Goal: Communication & Community: Answer question/provide support

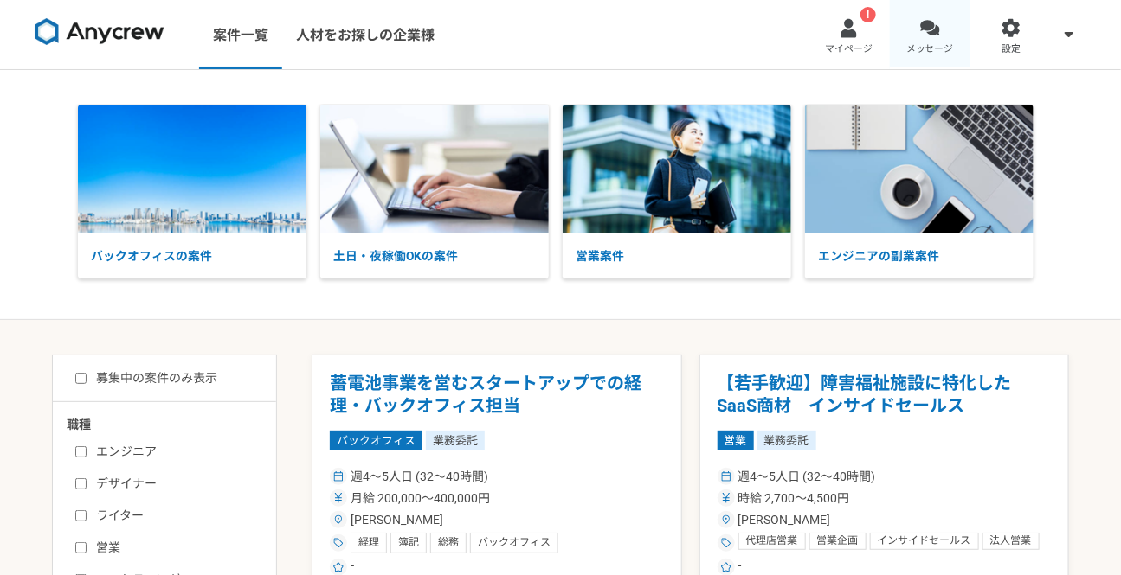
click at [936, 50] on span "メッセージ" at bounding box center [930, 49] width 48 height 14
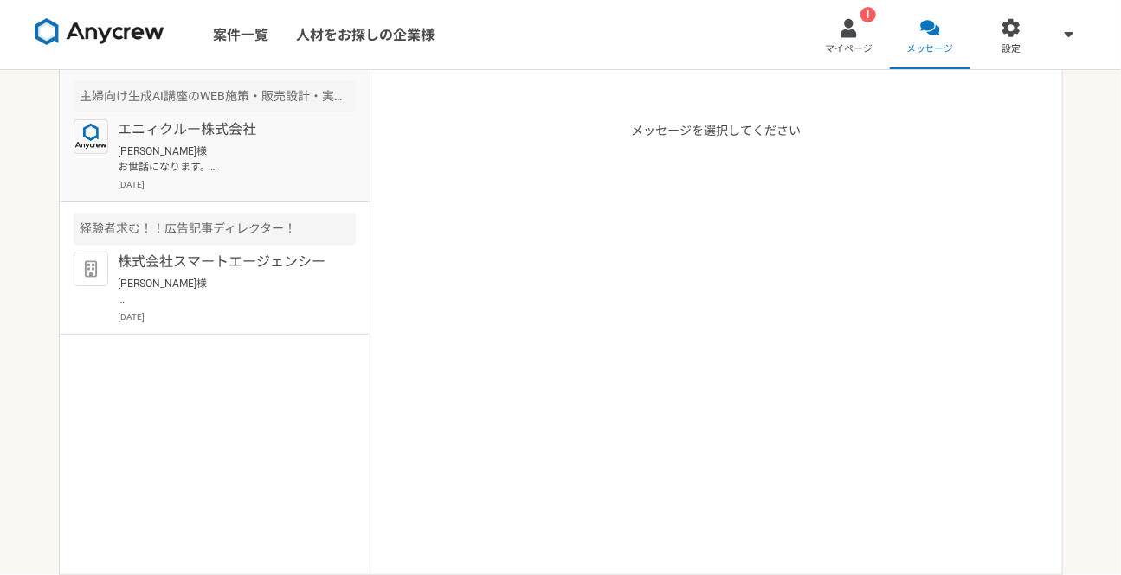
click at [320, 144] on p "[PERSON_NAME]様 お世話になります。 早速のご対応ありがとうございます。 当日はよろしくお願いいたします。" at bounding box center [226, 159] width 214 height 31
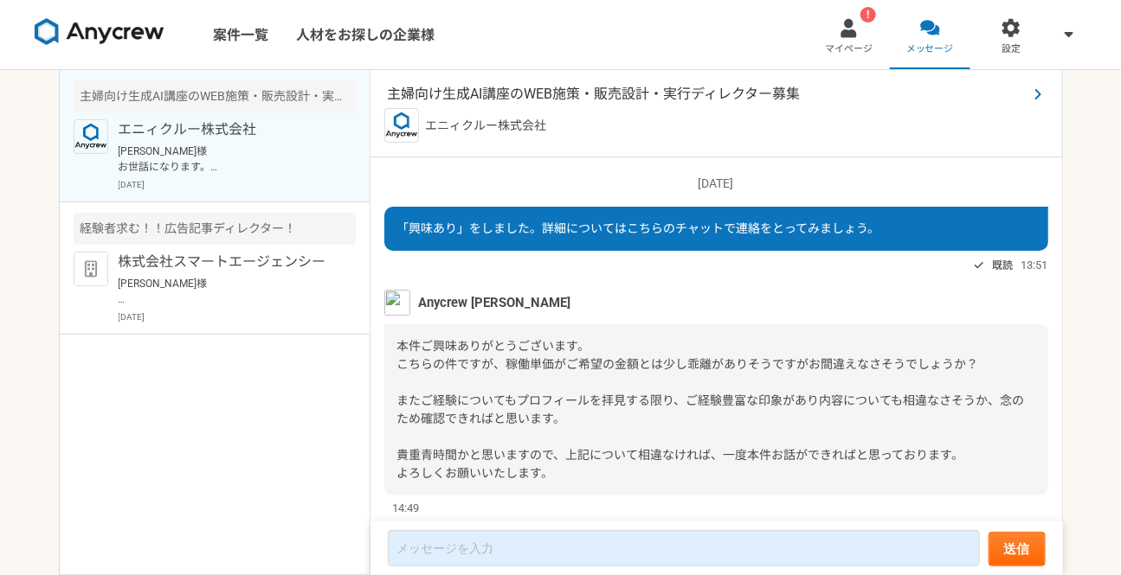
click at [750, 85] on span "主婦向け生成AI講座のWEB施策・販売設計・実行ディレクター募集" at bounding box center [707, 94] width 639 height 21
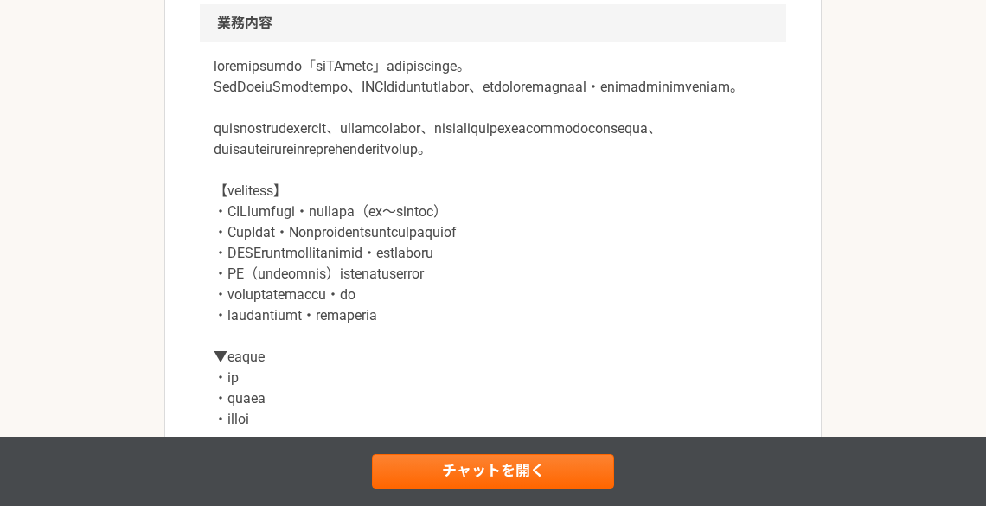
scroll to position [778, 0]
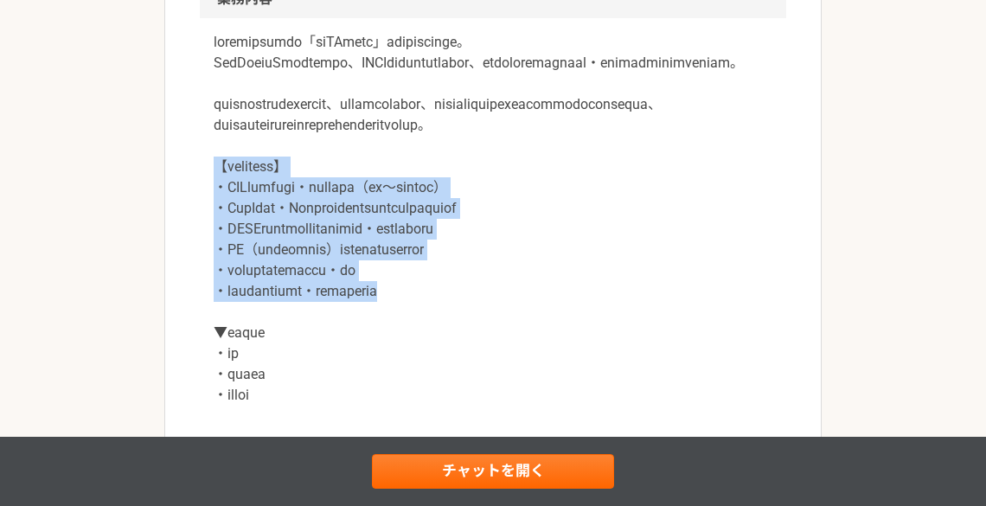
drag, startPoint x: 528, startPoint y: 339, endPoint x: 189, endPoint y: 209, distance: 363.5
click at [189, 209] on article "マーケティング 主婦向け生成AI講座のWEB施策・販売設計・実行ディレクター募集 業務委託 企業名非公開（エニィクルーによる仲介） 募集職種 マーケティング …" at bounding box center [493, 347] width 658 height 2040
copy p "【具体的な業務内容】 ・WEB施策全体の企画・ディレクション（集客～販売導線設計） ・YouTube・Instagramを活用したプロモーション戦略立案 ・L…"
click at [736, 277] on p at bounding box center [493, 219] width 559 height 374
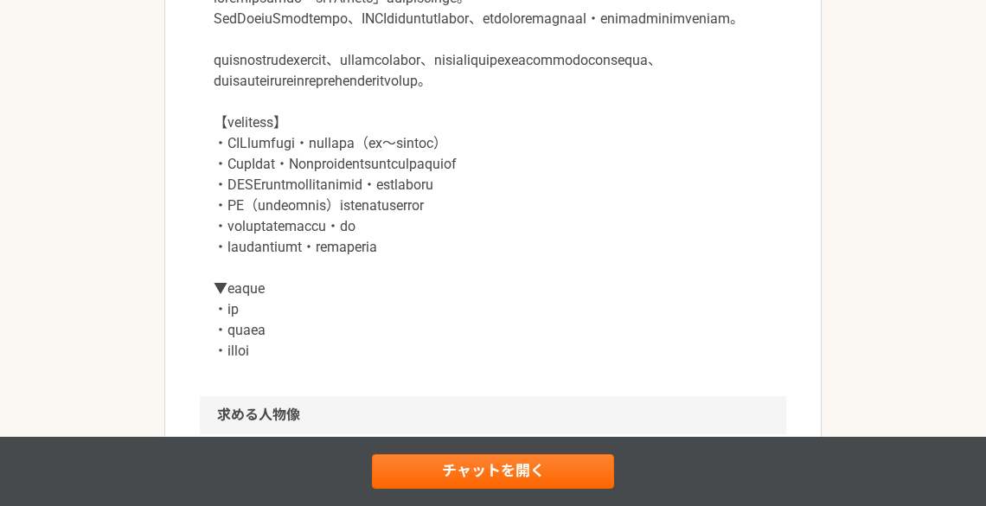
scroll to position [847, 0]
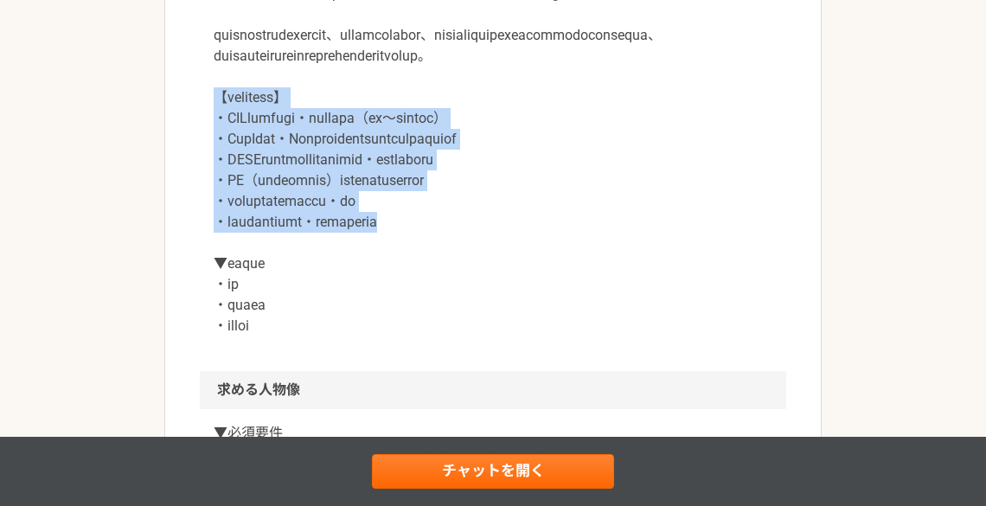
drag, startPoint x: 216, startPoint y: 138, endPoint x: 534, endPoint y: 262, distance: 340.8
click at [534, 262] on p at bounding box center [493, 150] width 559 height 374
copy p "【具体的な業務内容】 ・WEB施策全体の企画・ディレクション（集客～販売導線設計） ・YouTube・Instagramを活用したプロモーション戦略立案 ・L…"
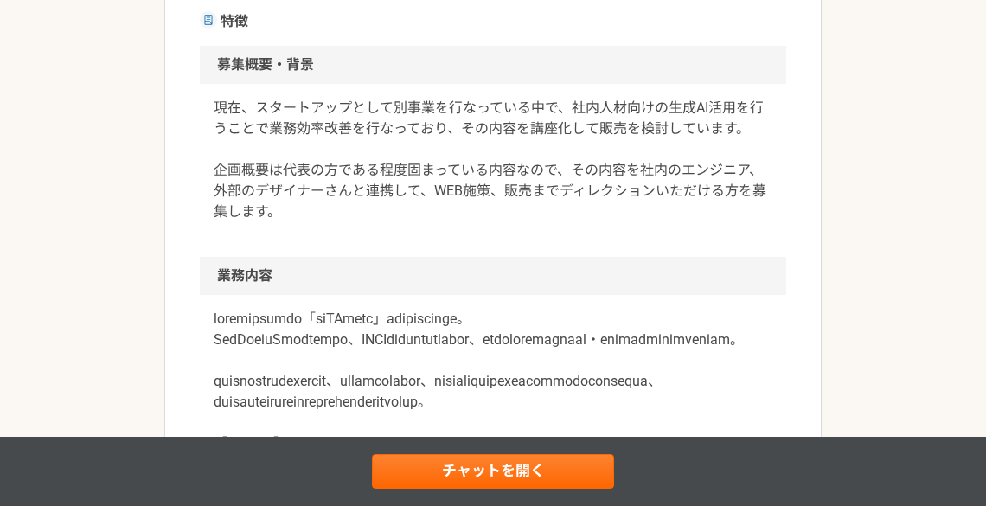
click at [578, 246] on div "現在、スタートアップとして別事業を行なっている中で、社内人材向けの生成AI活用を行うことで業務効率改善を行なっており、その内容を講座化して販売を検討しています…" at bounding box center [493, 170] width 587 height 173
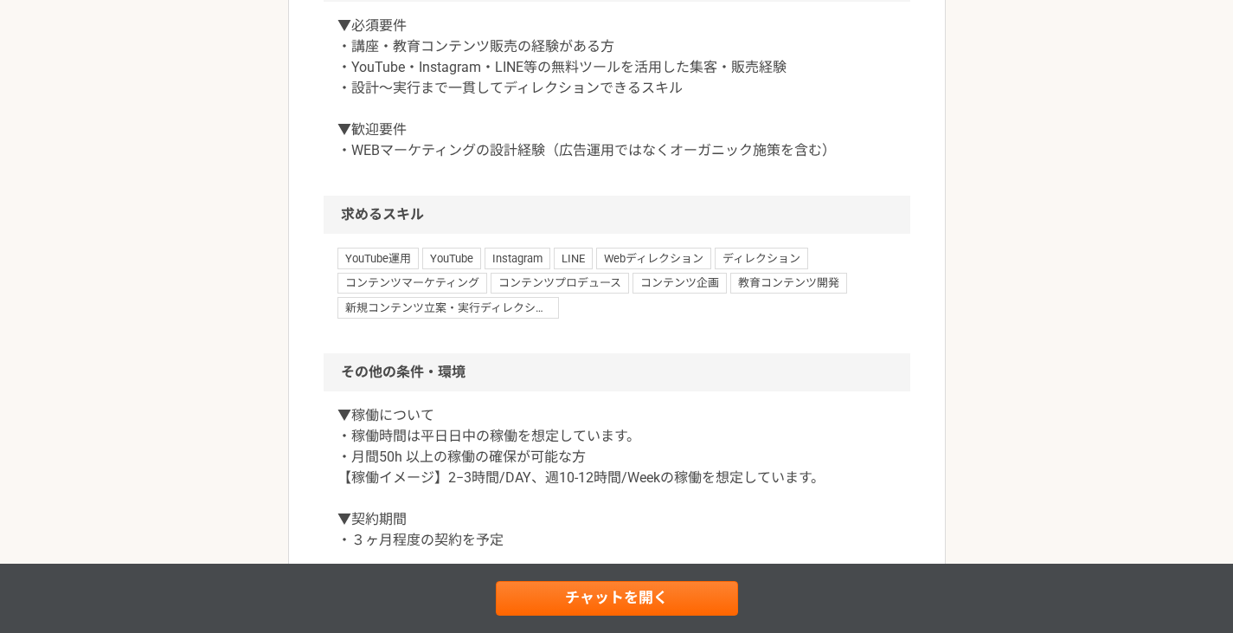
scroll to position [649, 0]
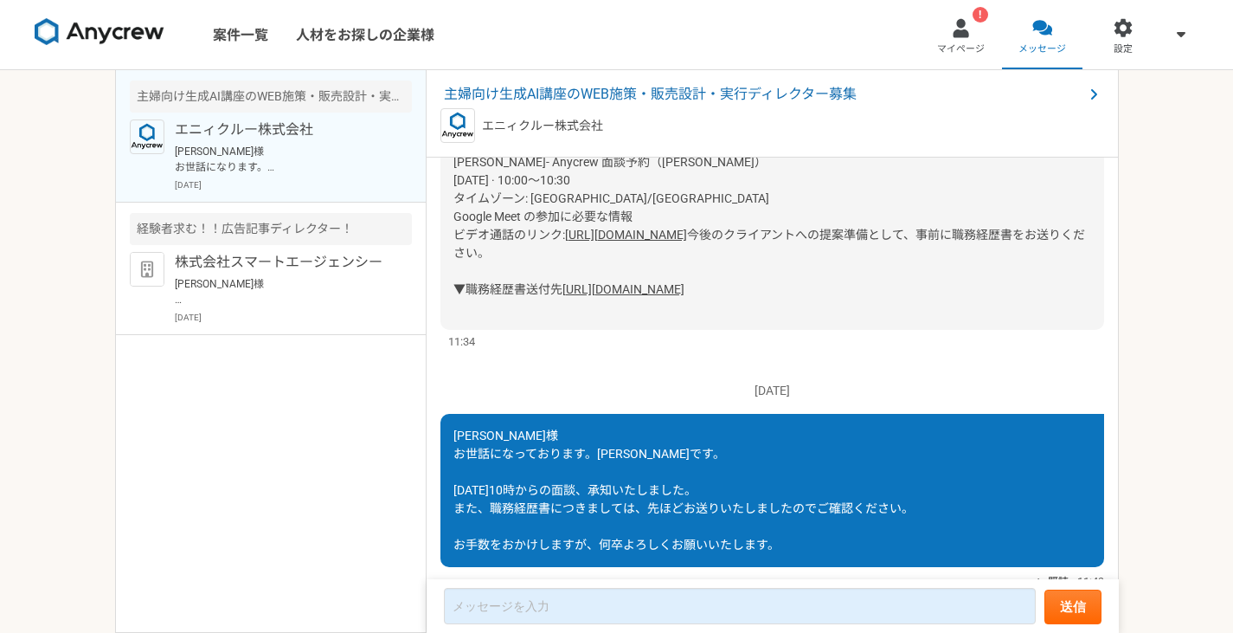
scroll to position [896, 0]
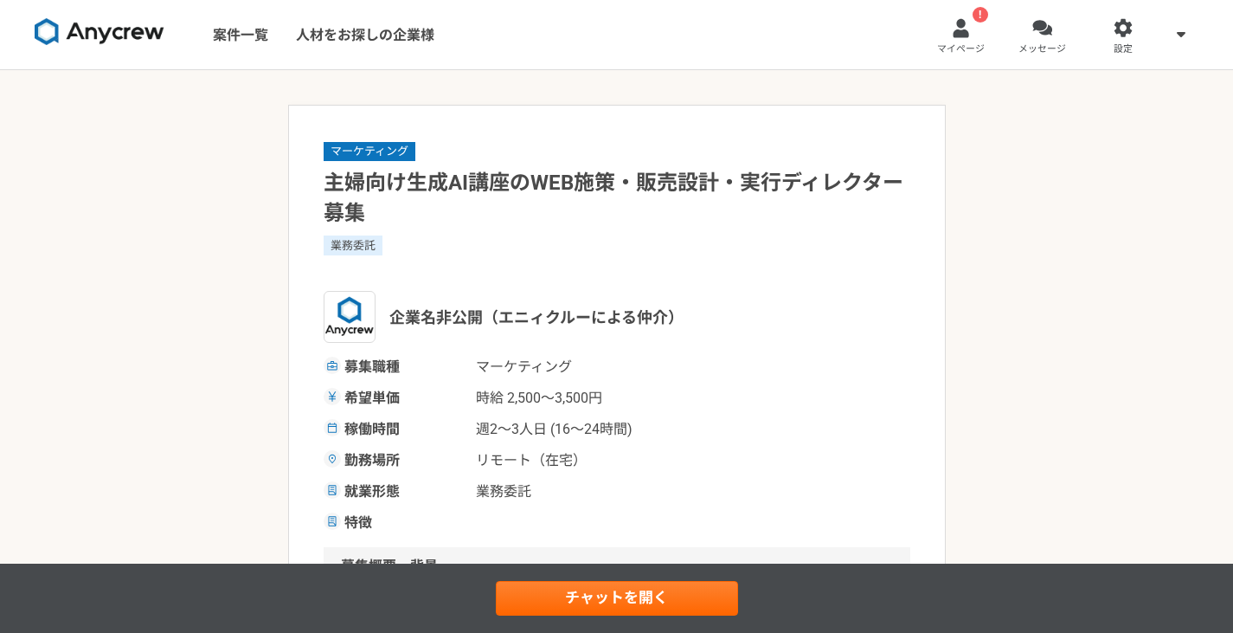
scroll to position [649, 0]
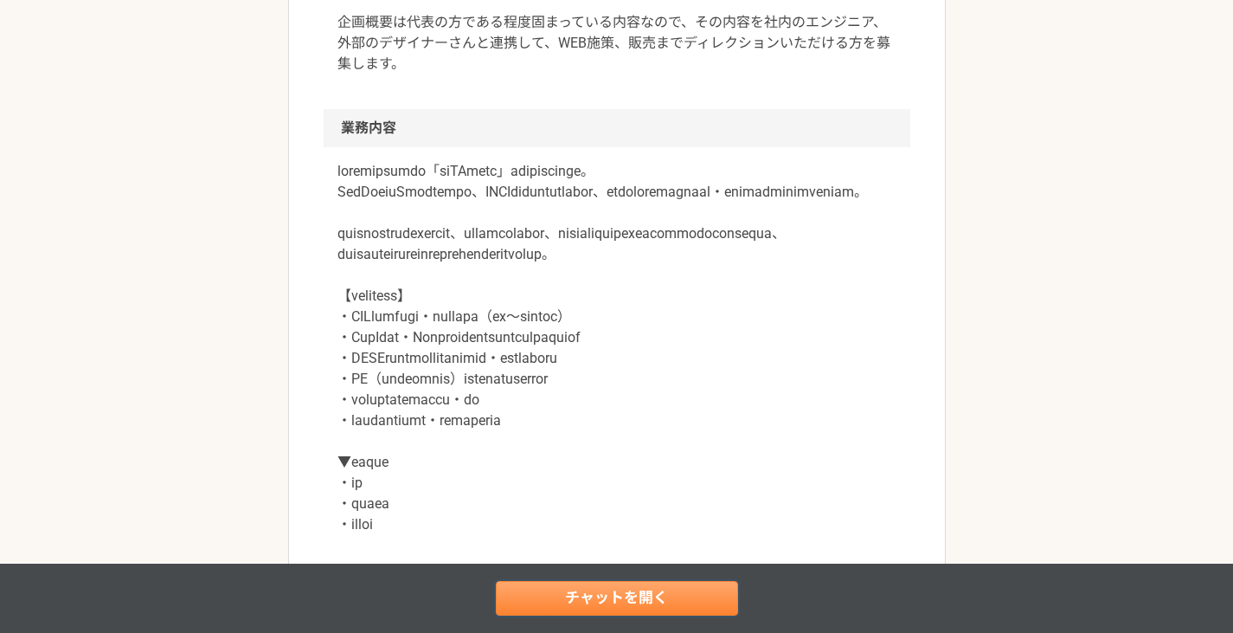
click at [593, 575] on link "チャットを開く" at bounding box center [617, 598] width 242 height 35
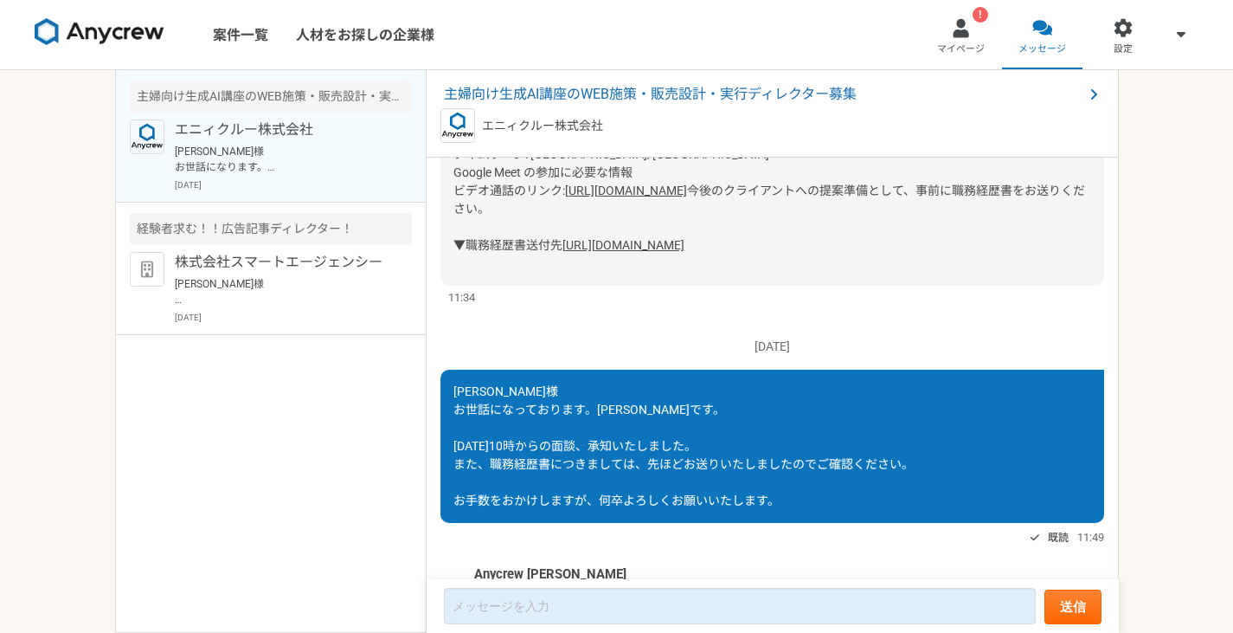
scroll to position [1243, 0]
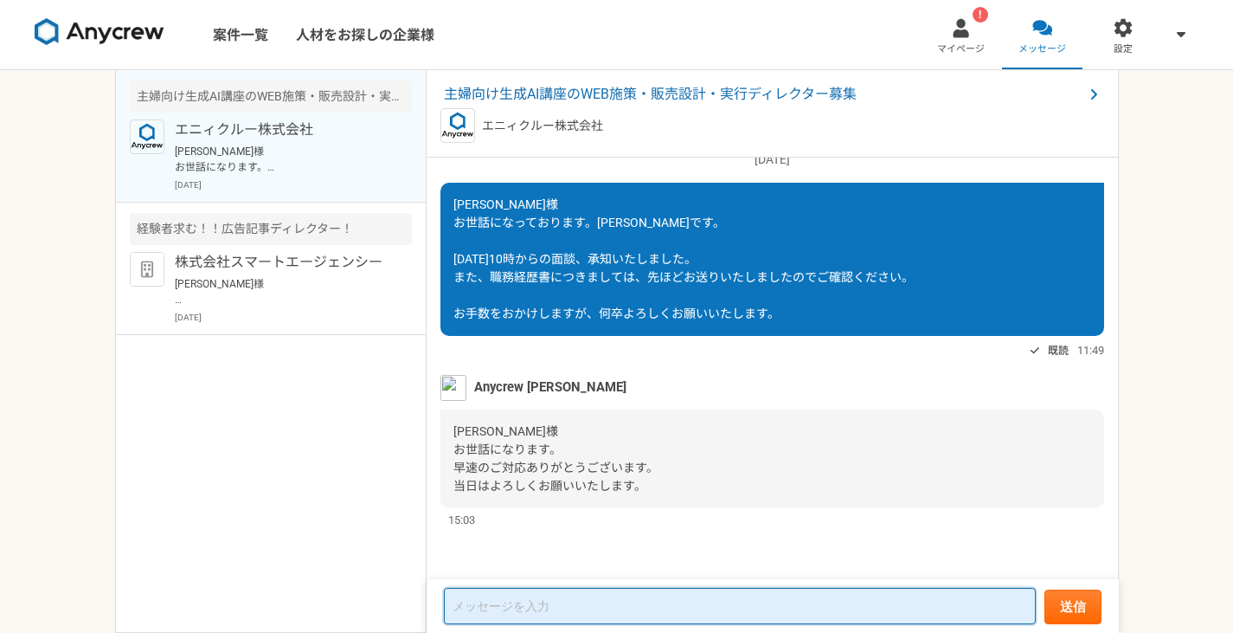
click at [795, 575] on textarea at bounding box center [740, 606] width 592 height 36
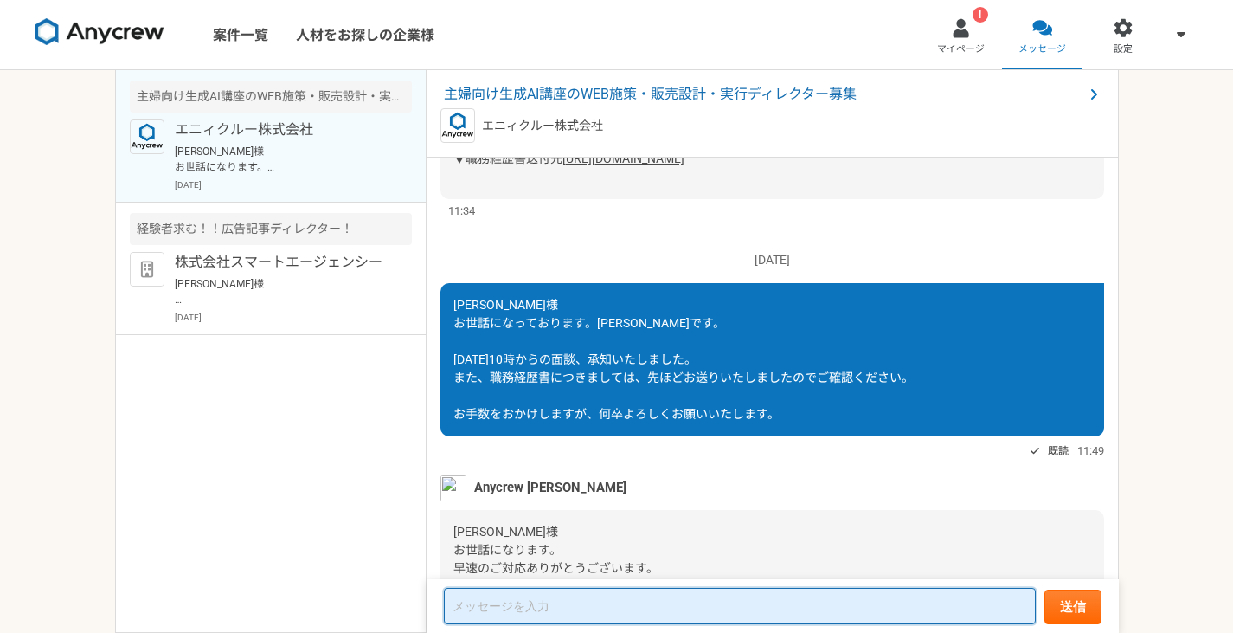
scroll to position [896, 0]
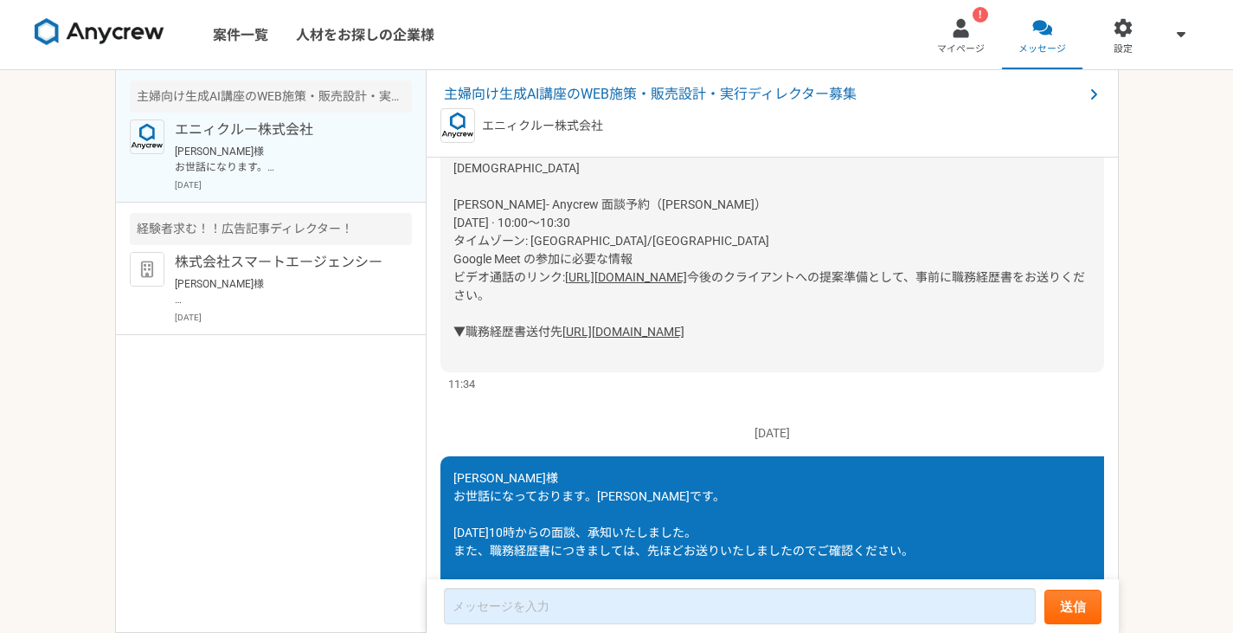
click at [687, 277] on link "[URL][DOMAIN_NAME]" at bounding box center [626, 277] width 122 height 14
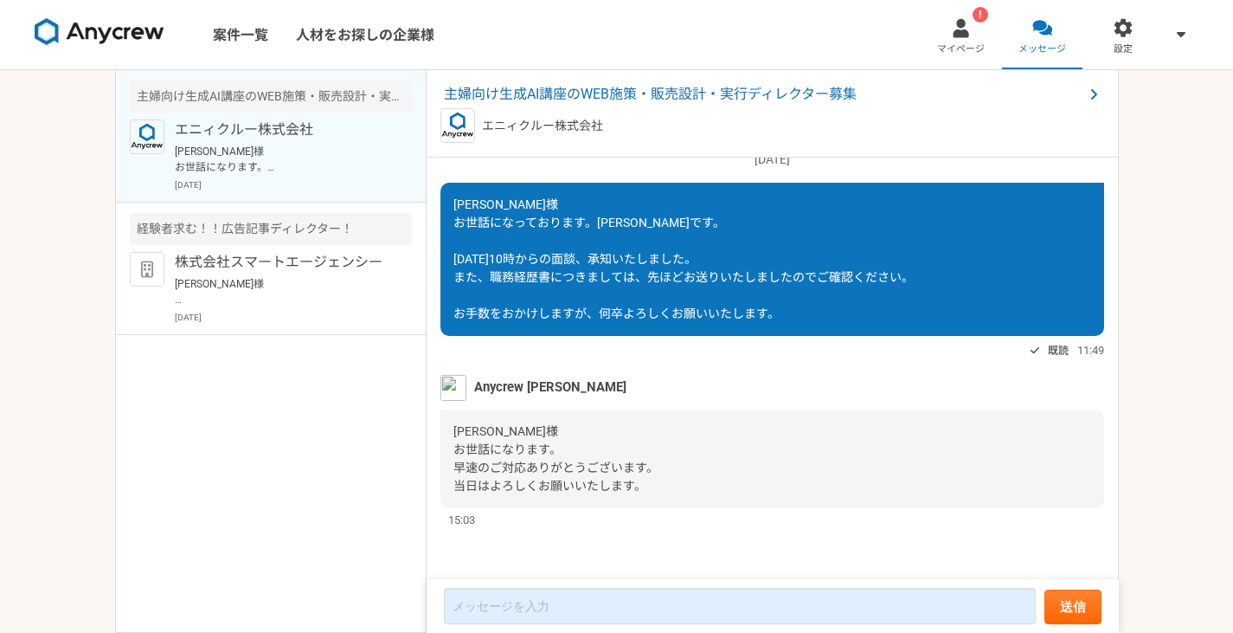
scroll to position [1243, 0]
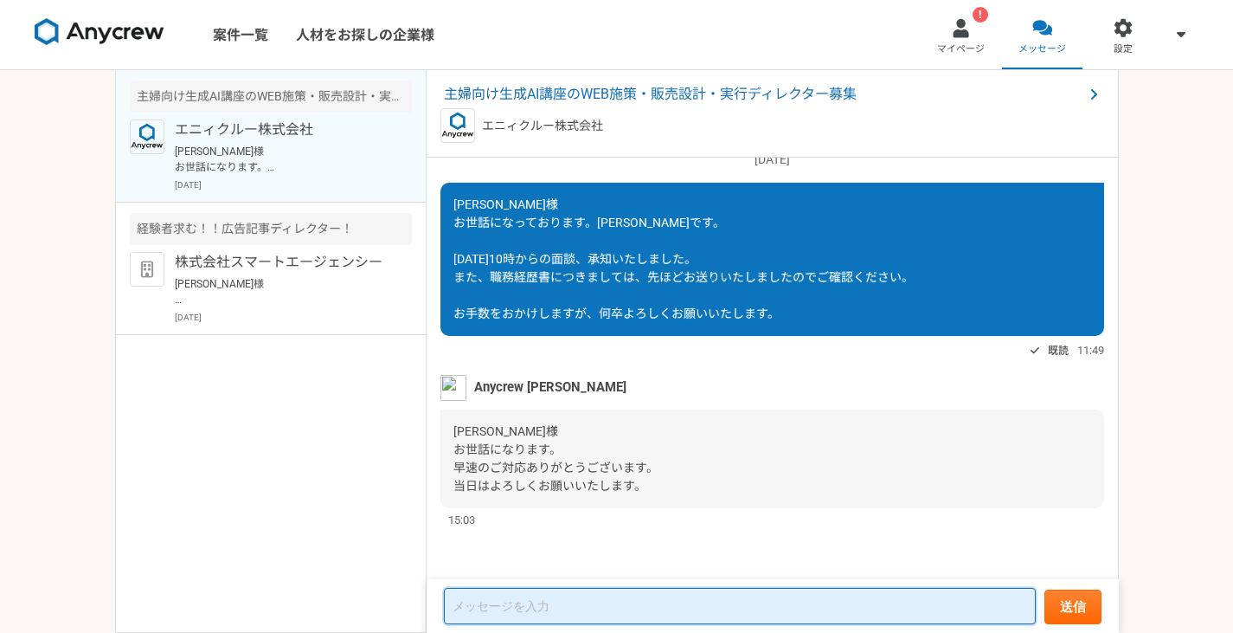
click at [654, 575] on textarea at bounding box center [740, 606] width 592 height 36
type textarea "お世話になります。"
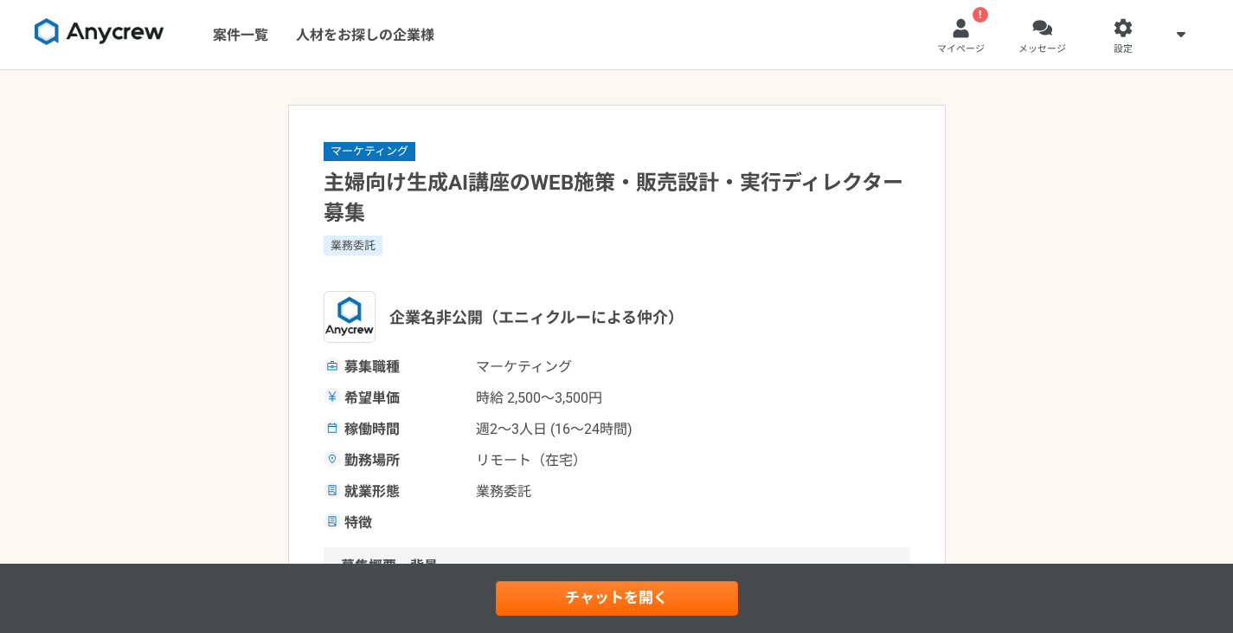
click at [688, 208] on h1 "主婦向け生成AI講座のWEB施策・販売設計・実行ディレクター募集" at bounding box center [617, 198] width 587 height 61
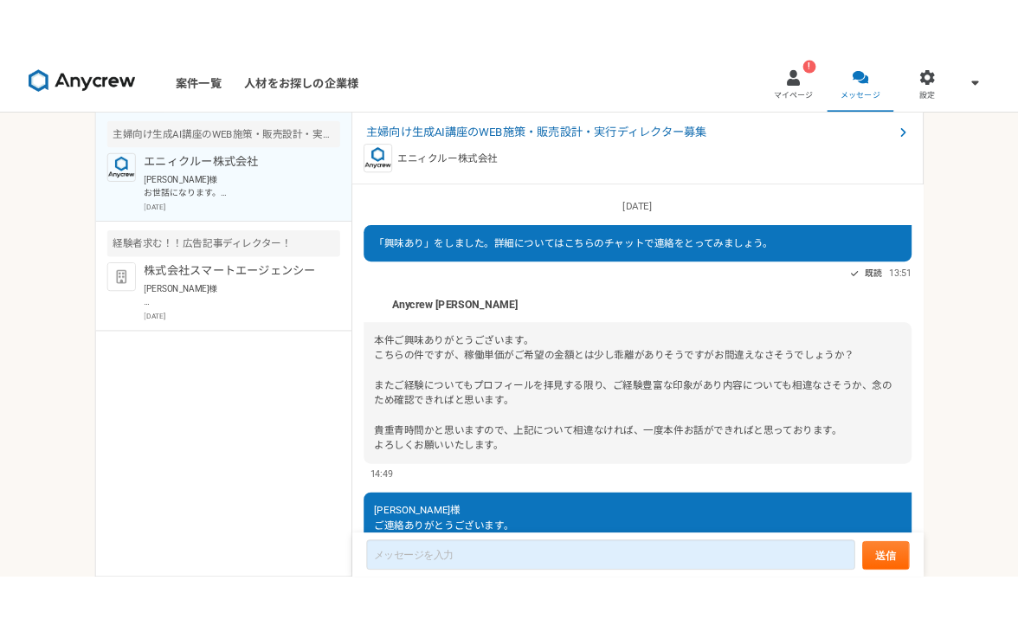
scroll to position [1243, 0]
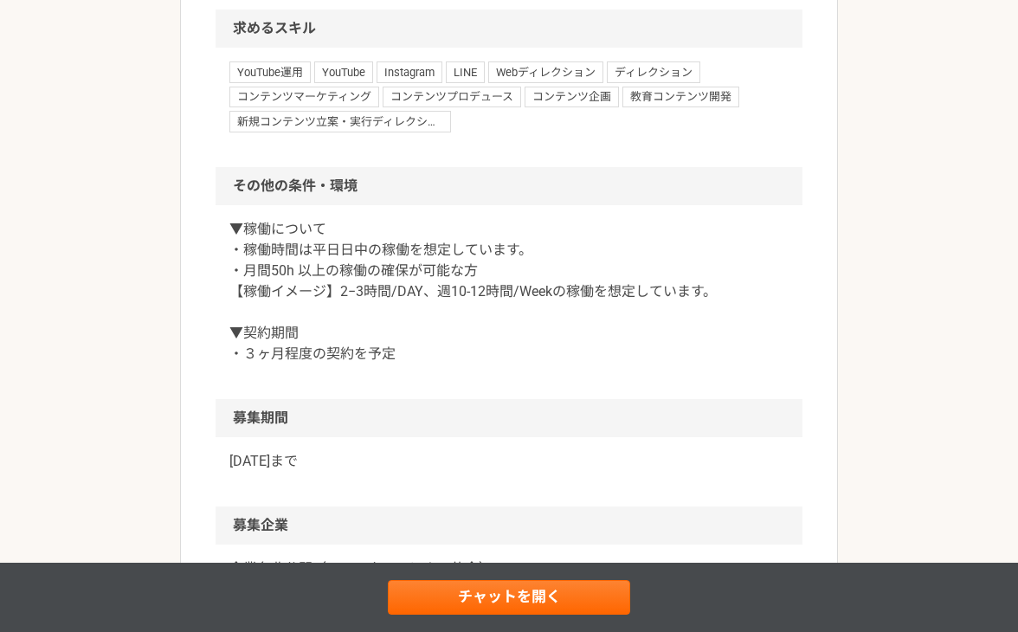
scroll to position [1471, 0]
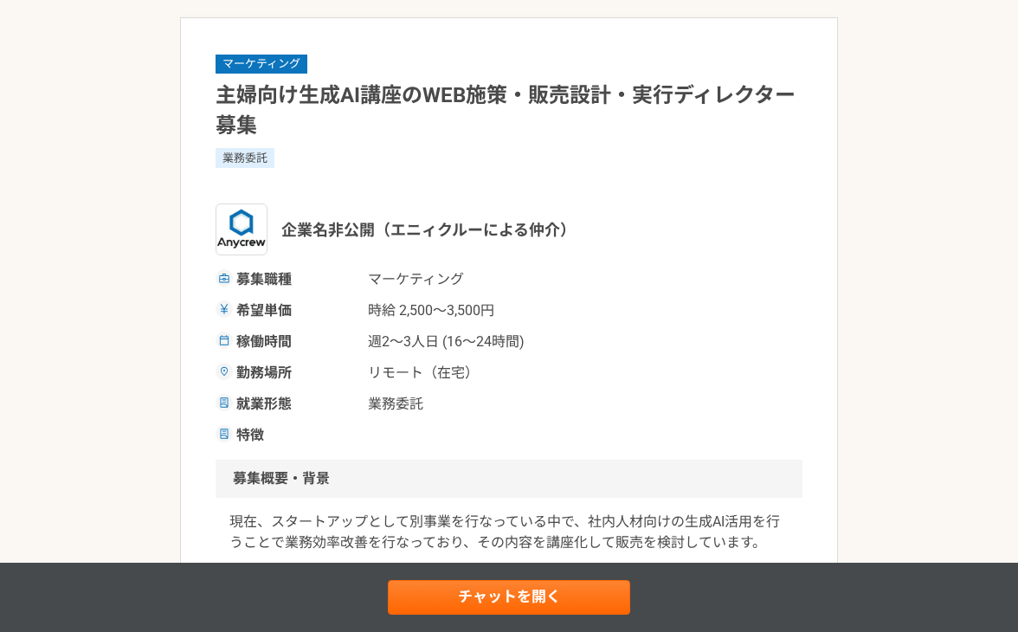
scroll to position [173, 0]
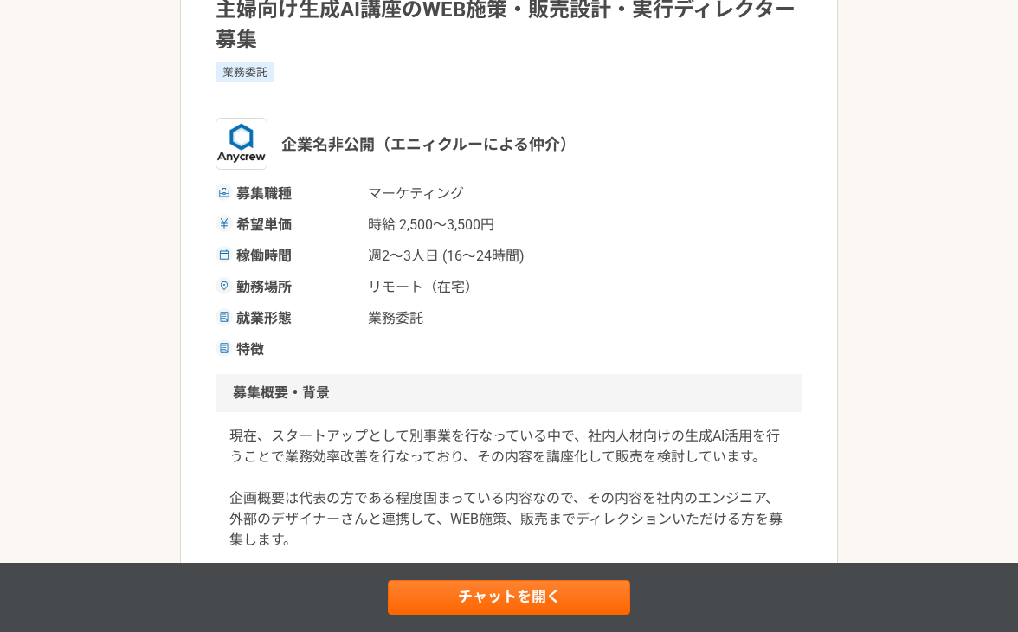
click at [656, 206] on div "募集職種 マーケティング 希望単価 時給 2,500〜3,500円 稼働時間 週2〜3人日 (16〜24時間) 勤務場所 リモート（在宅） 就業形態 業務委託…" at bounding box center [508, 271] width 587 height 177
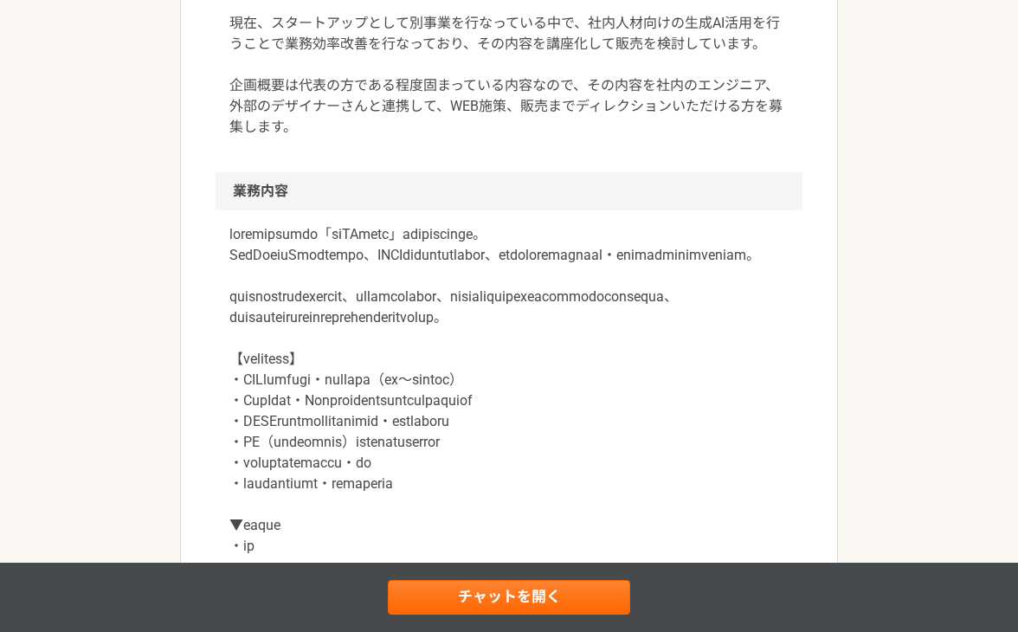
scroll to position [606, 0]
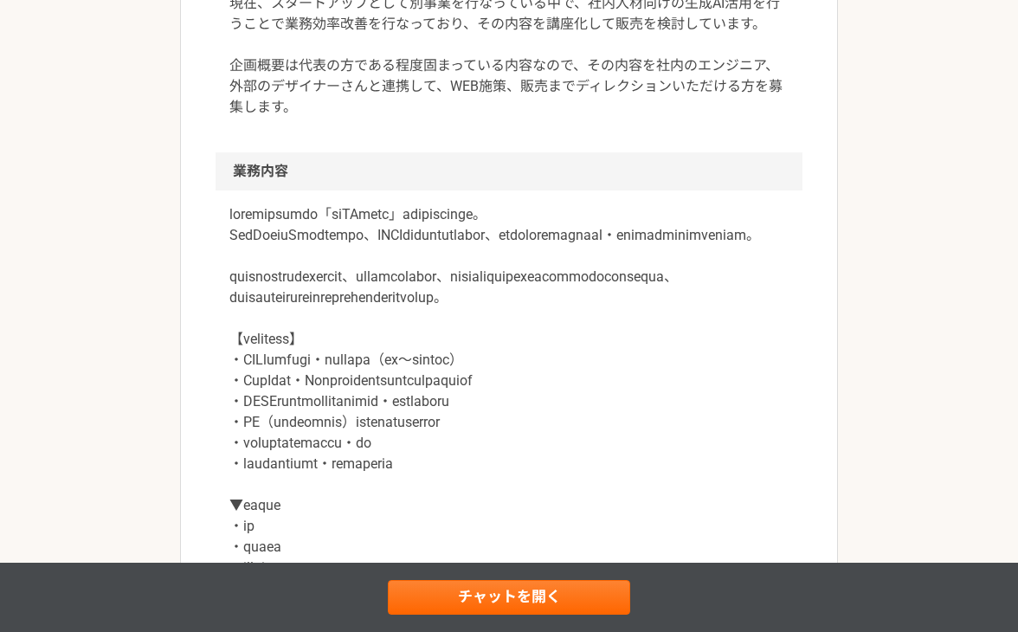
click at [662, 254] on p at bounding box center [508, 391] width 559 height 374
